Goal: Information Seeking & Learning: Learn about a topic

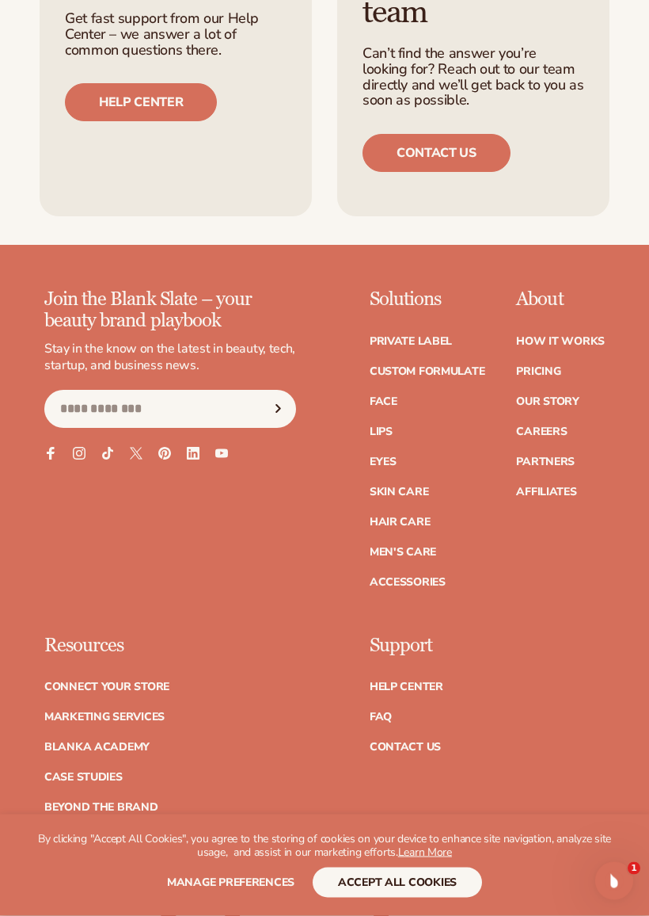
scroll to position [2806, 0]
click at [372, 486] on link "Skin Care" at bounding box center [399, 491] width 59 height 11
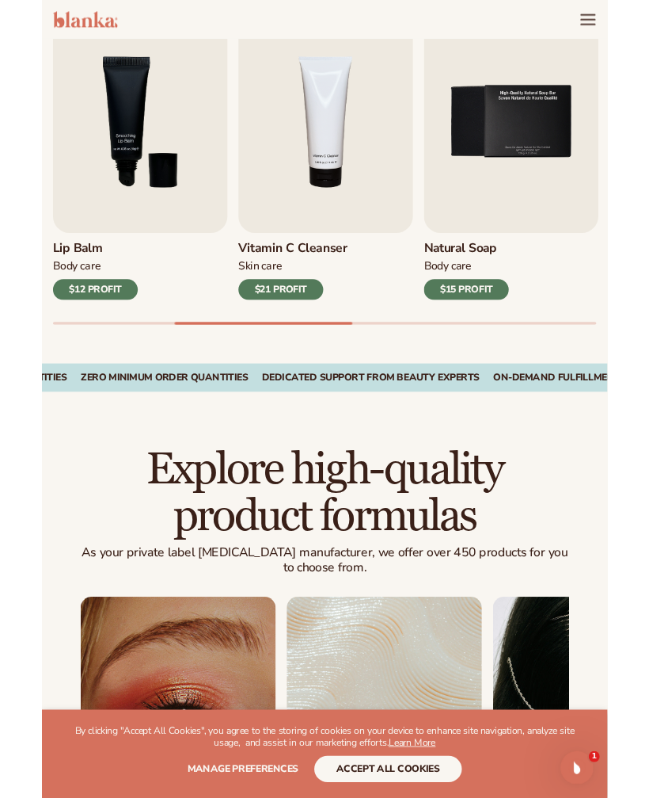
scroll to position [533, 0]
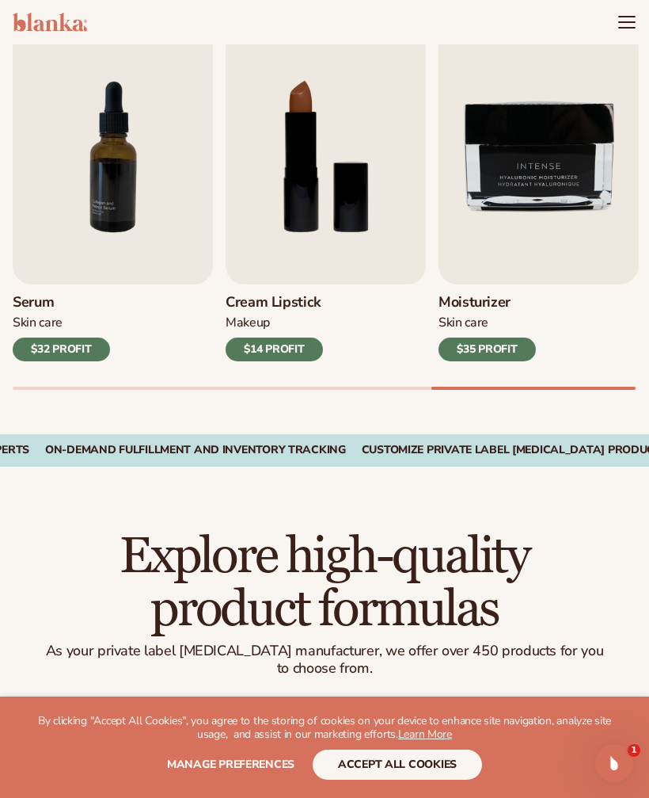
click at [101, 167] on img "7 / 9" at bounding box center [113, 157] width 200 height 256
click at [80, 145] on img "7 / 9" at bounding box center [113, 157] width 200 height 256
click at [70, 140] on img "7 / 9" at bounding box center [113, 157] width 200 height 256
click at [109, 112] on img "7 / 9" at bounding box center [113, 157] width 200 height 256
click at [109, 117] on img "7 / 9" at bounding box center [113, 157] width 200 height 256
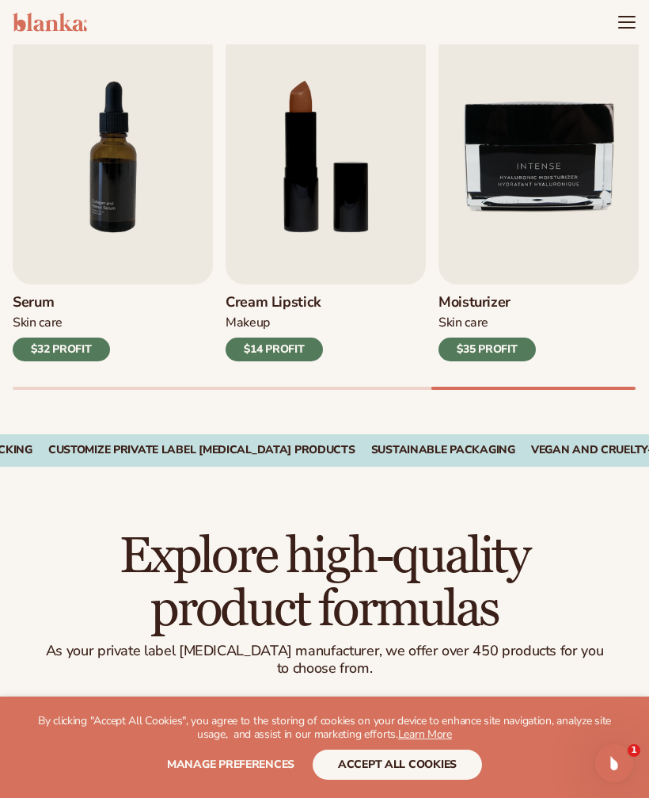
click at [107, 122] on img "7 / 9" at bounding box center [113, 157] width 200 height 256
click at [82, 214] on img "7 / 9" at bounding box center [113, 157] width 200 height 256
click at [67, 294] on h3 "Serum" at bounding box center [61, 302] width 97 height 17
click at [39, 201] on img "7 / 9" at bounding box center [113, 157] width 200 height 256
click at [37, 314] on div "Skin Care" at bounding box center [61, 322] width 97 height 17
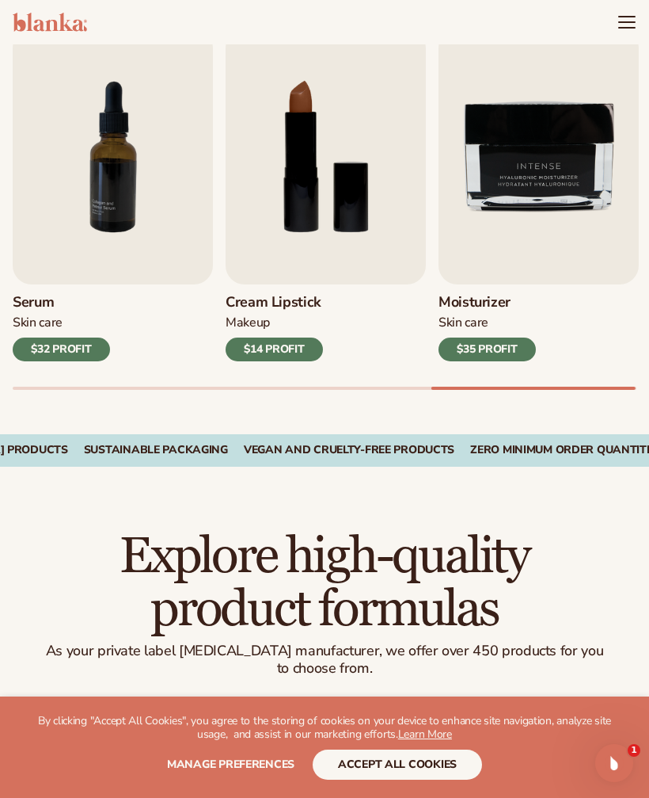
click at [29, 294] on h3 "Serum" at bounding box center [61, 302] width 97 height 17
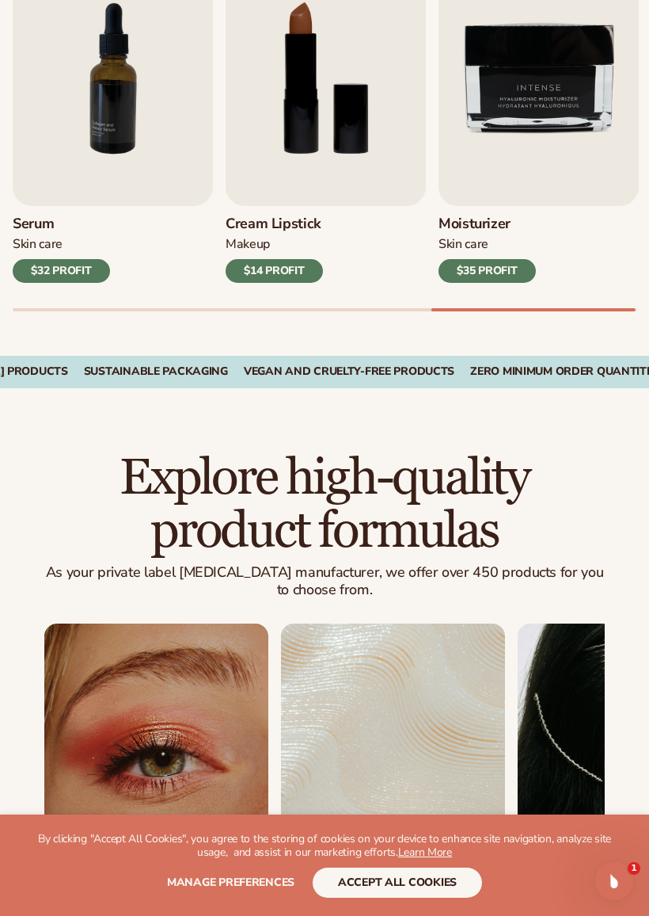
click at [131, 77] on img "7 / 9" at bounding box center [113, 78] width 200 height 256
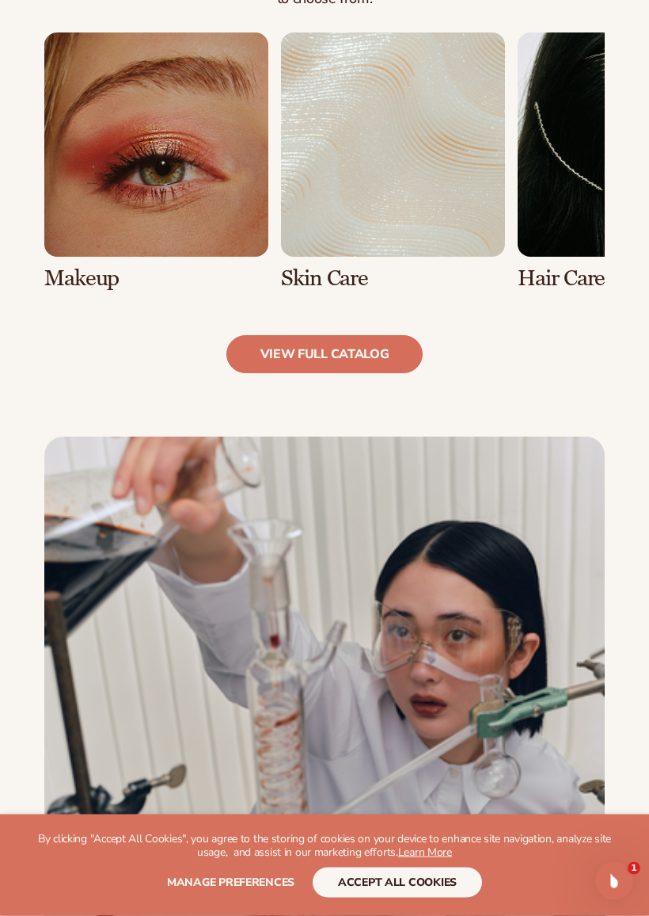
scroll to position [1202, 0]
click at [273, 335] on link "view full catalog" at bounding box center [325, 354] width 197 height 38
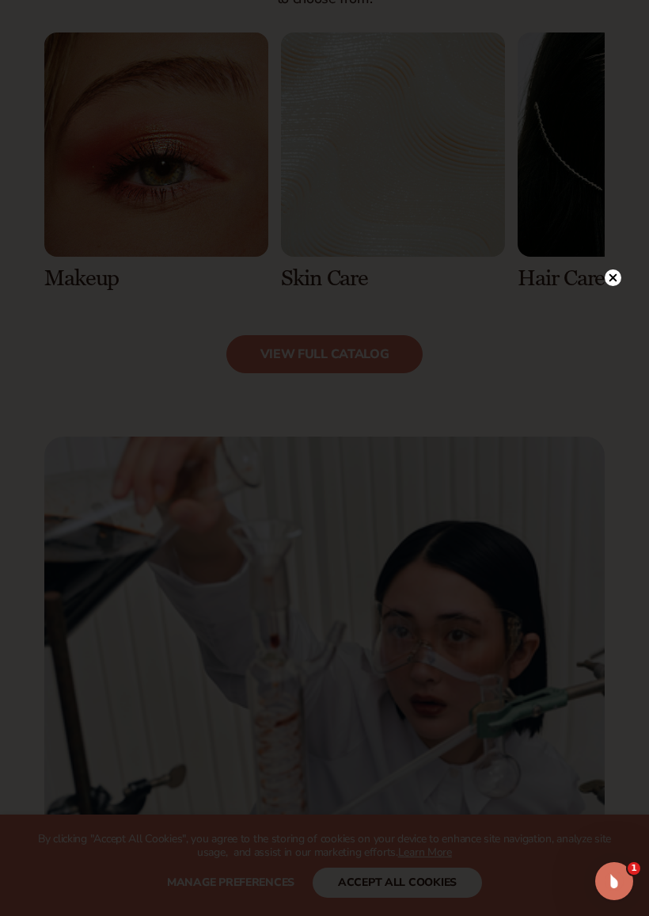
click at [619, 280] on circle at bounding box center [613, 277] width 17 height 17
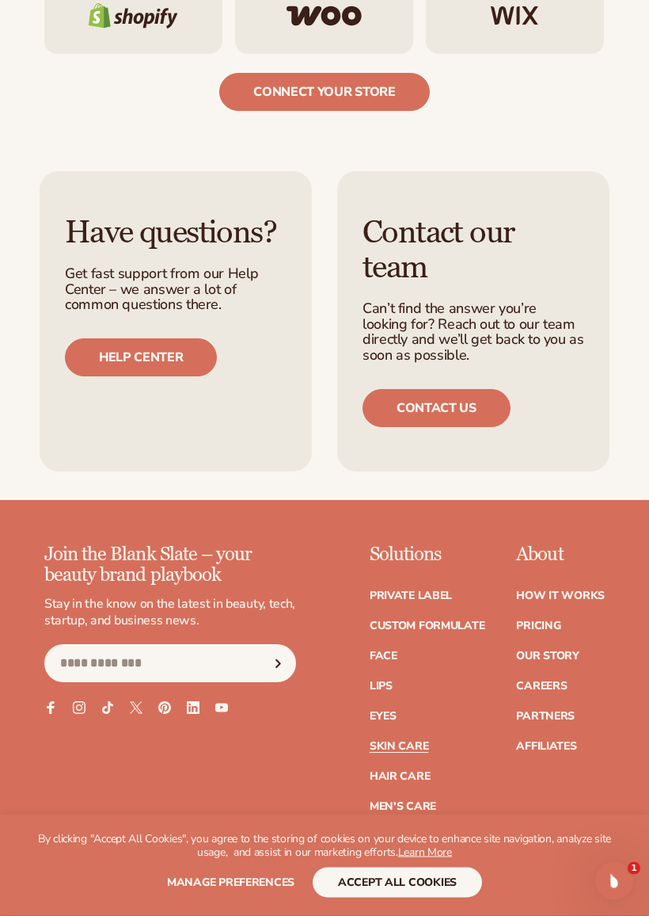
scroll to position [2932, 0]
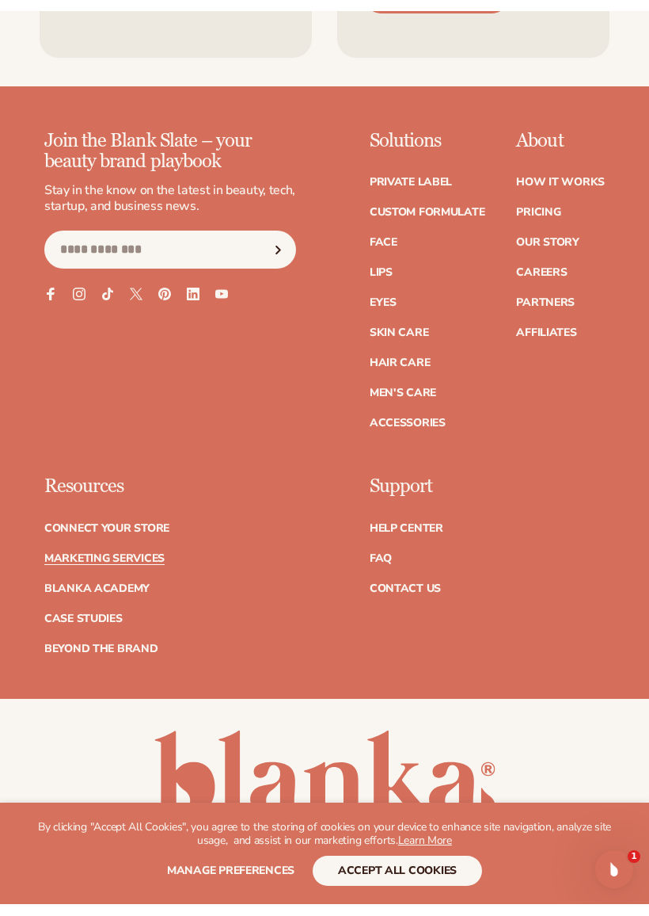
scroll to position [5487, 0]
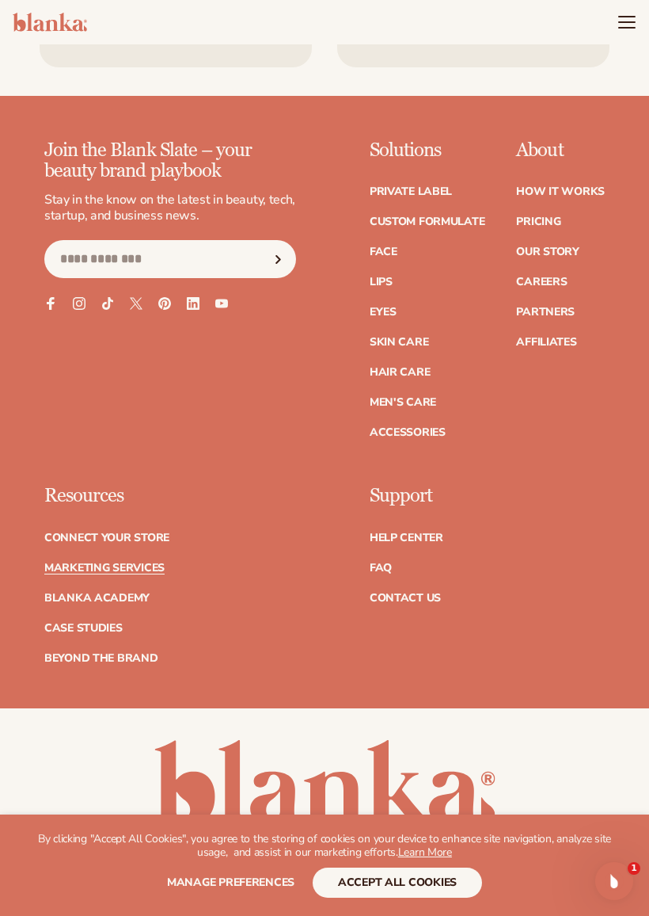
click at [378, 337] on link "Skin Care" at bounding box center [399, 342] width 59 height 11
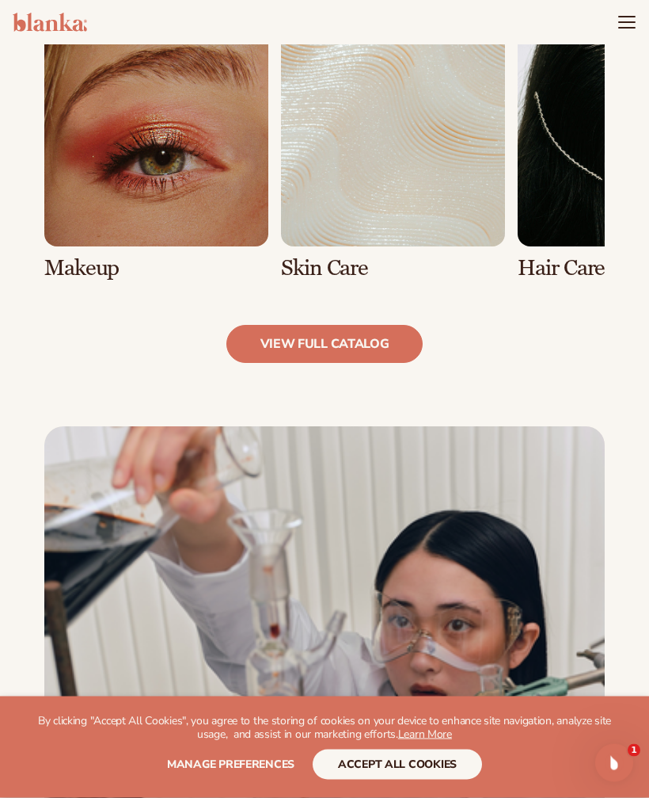
scroll to position [1213, 0]
click at [322, 158] on link "2 / 8" at bounding box center [393, 151] width 224 height 258
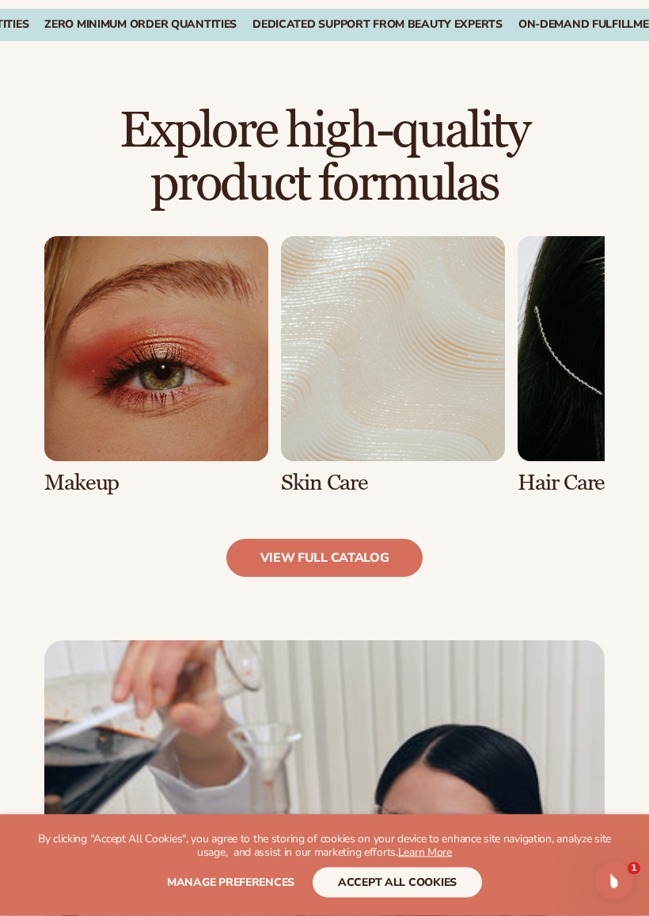
scroll to position [941, 0]
click at [263, 571] on link "view full catalog" at bounding box center [325, 558] width 197 height 38
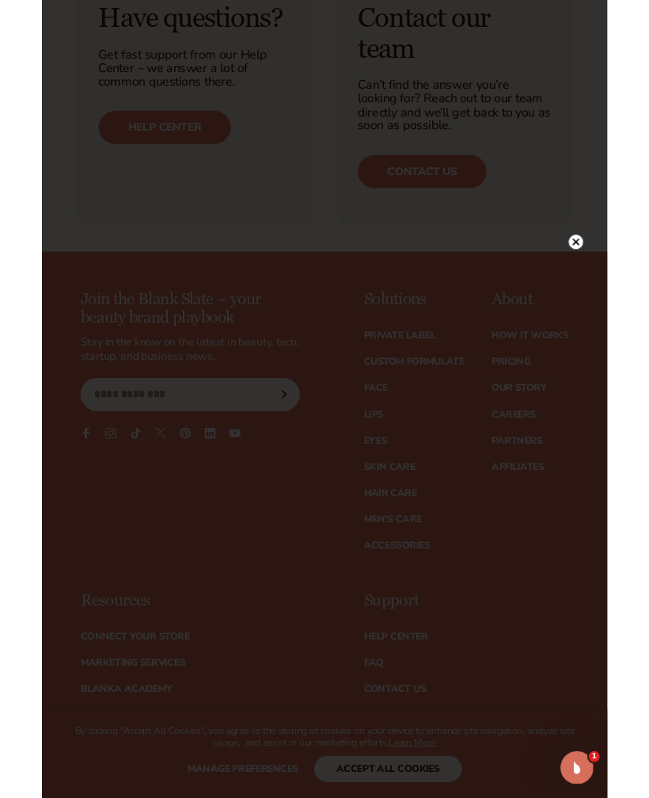
scroll to position [2816, 0]
